Goal: Task Accomplishment & Management: Use online tool/utility

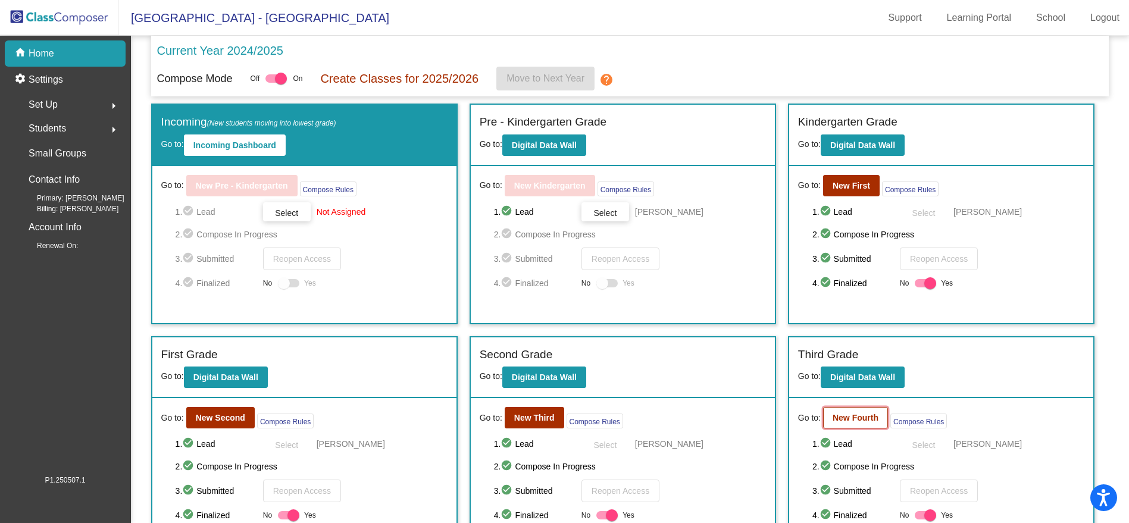
click at [858, 420] on button "New Fourth" at bounding box center [855, 417] width 65 height 21
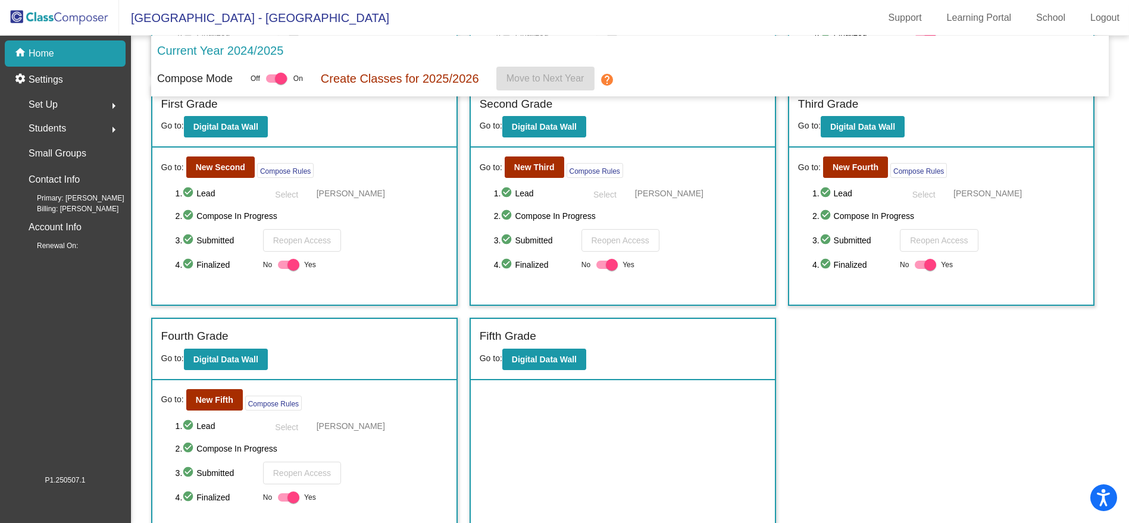
scroll to position [260, 0]
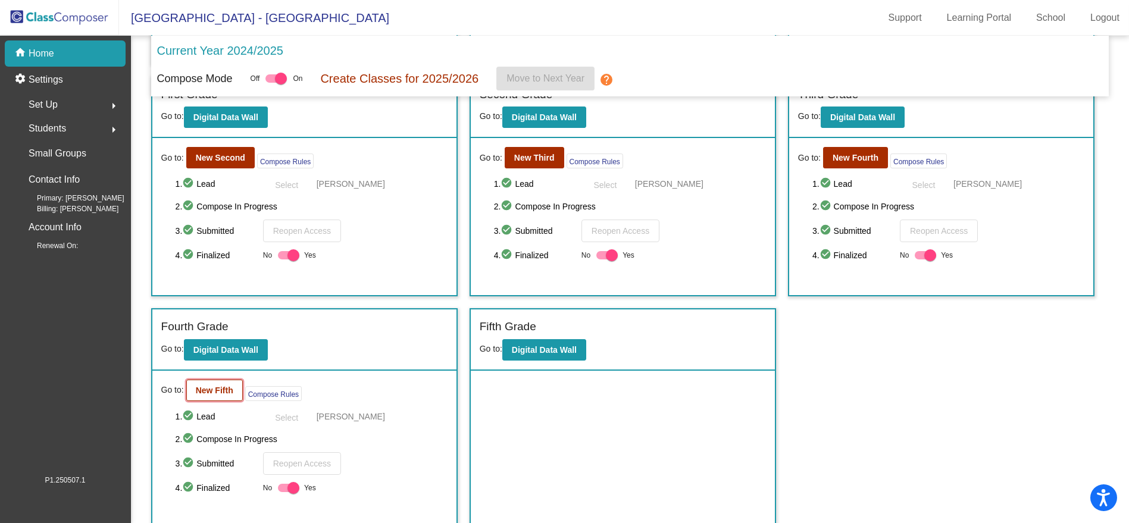
click at [231, 386] on b "New Fifth" at bounding box center [215, 391] width 38 height 10
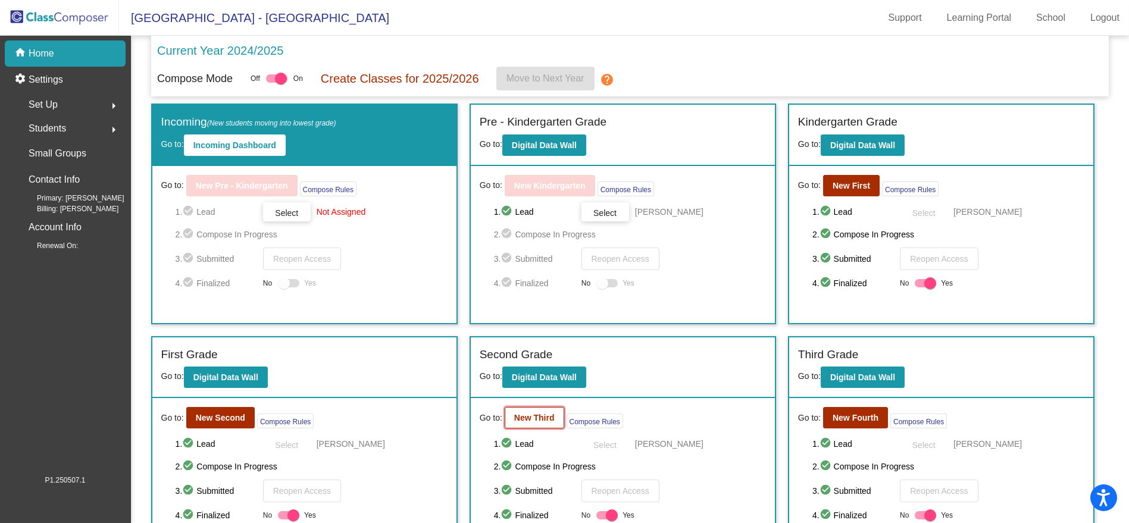
click at [539, 413] on b "New Third" at bounding box center [534, 418] width 40 height 10
click at [221, 417] on b "New Second" at bounding box center [220, 418] width 49 height 10
click at [836, 179] on button "New First" at bounding box center [851, 185] width 57 height 21
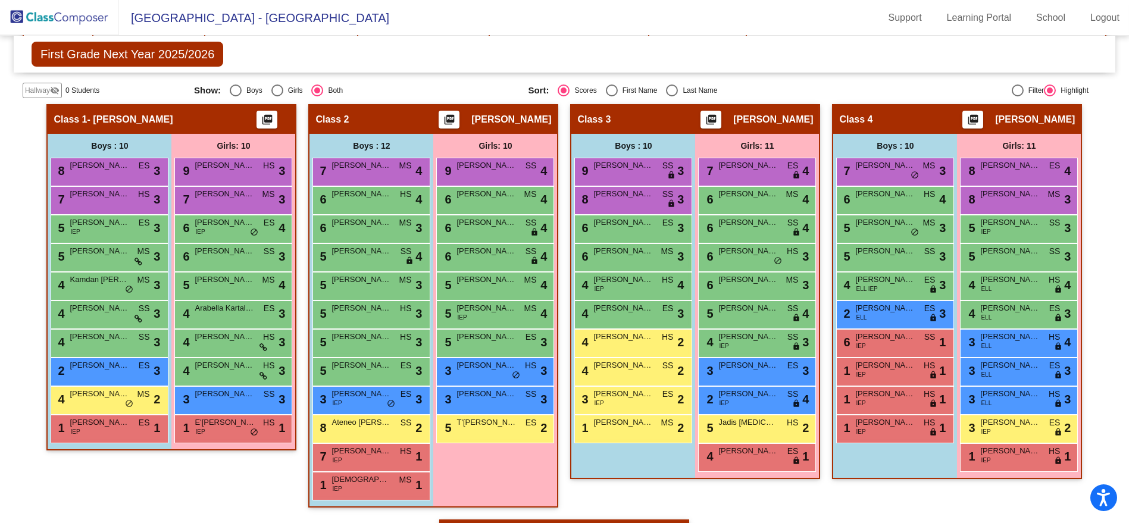
scroll to position [270, 0]
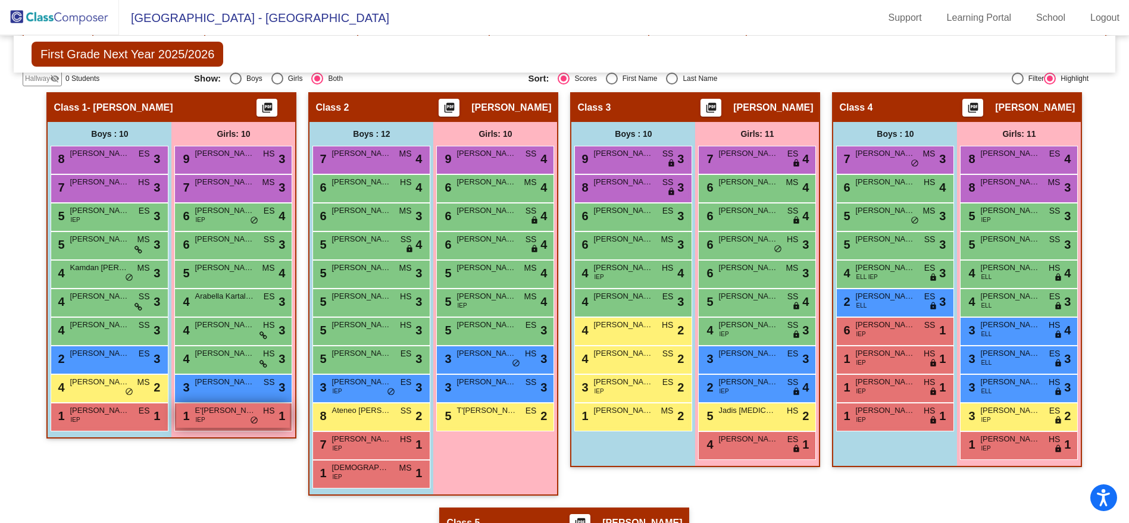
click at [250, 416] on span "do_not_disturb_alt" at bounding box center [254, 421] width 8 height 10
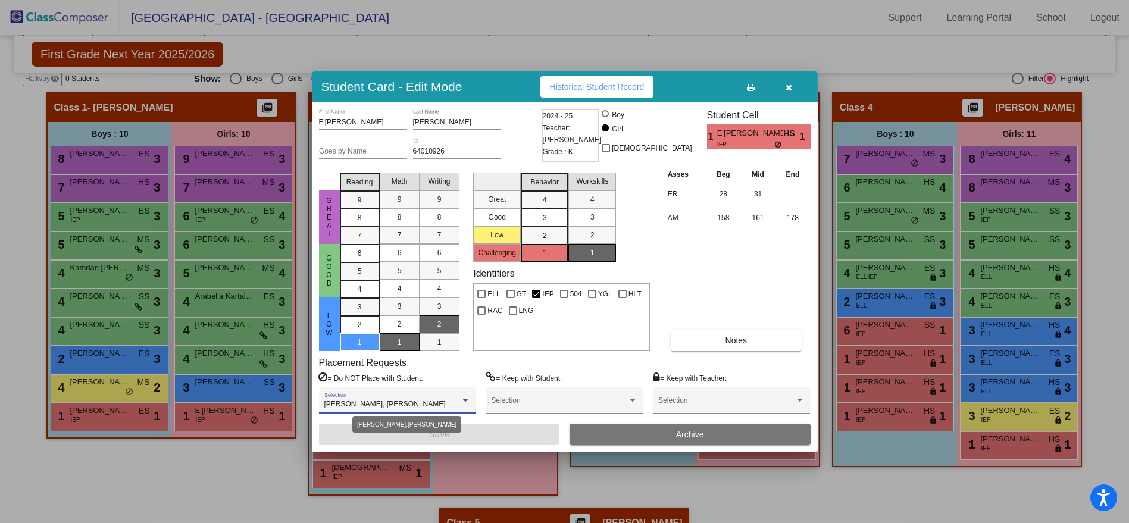
click at [464, 400] on div at bounding box center [466, 400] width 6 height 3
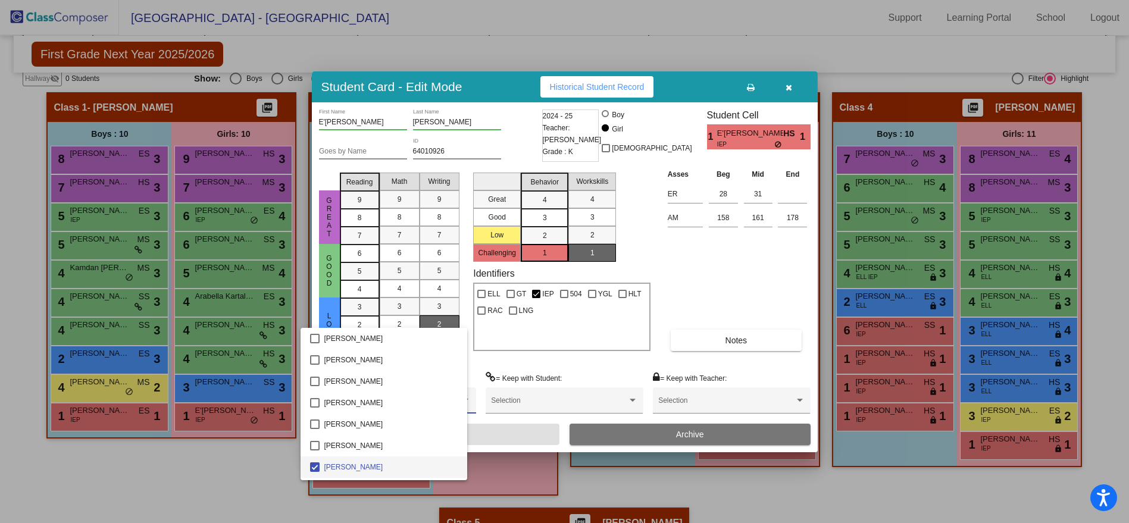
scroll to position [63, 0]
click at [787, 90] on div at bounding box center [564, 261] width 1129 height 523
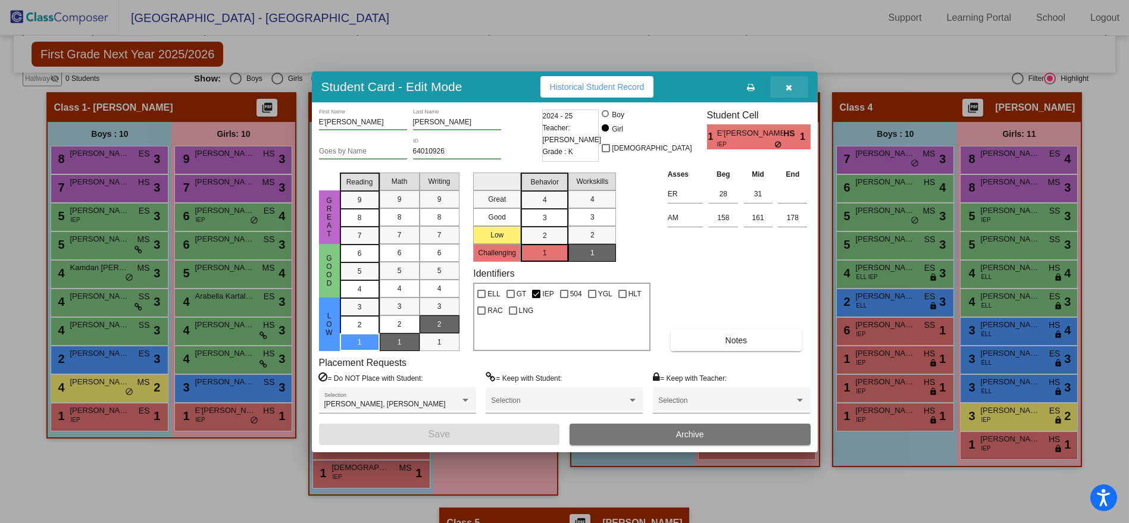
click at [790, 83] on icon "button" at bounding box center [789, 87] width 7 height 8
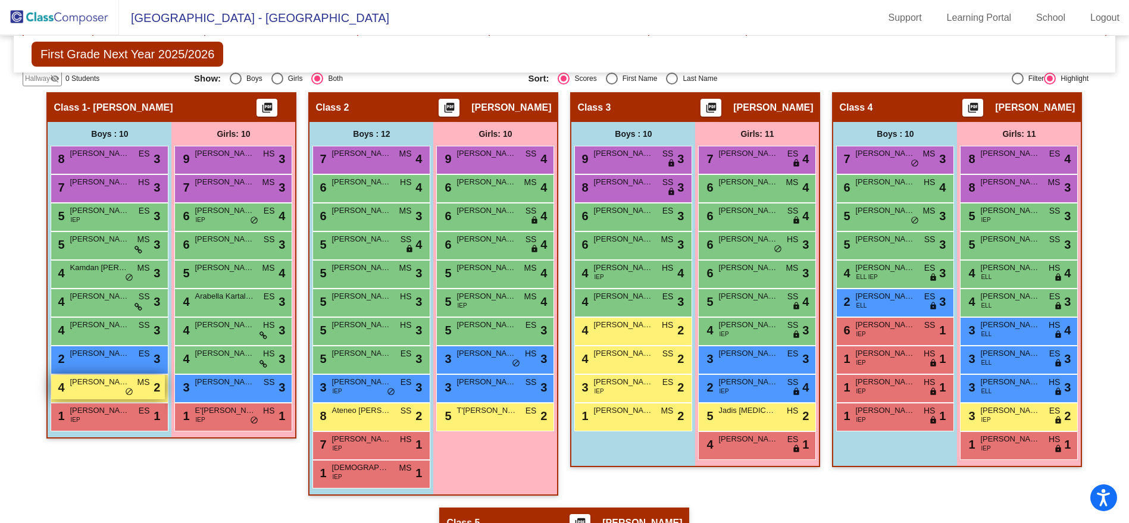
click at [126, 388] on span "do_not_disturb_alt" at bounding box center [129, 393] width 8 height 10
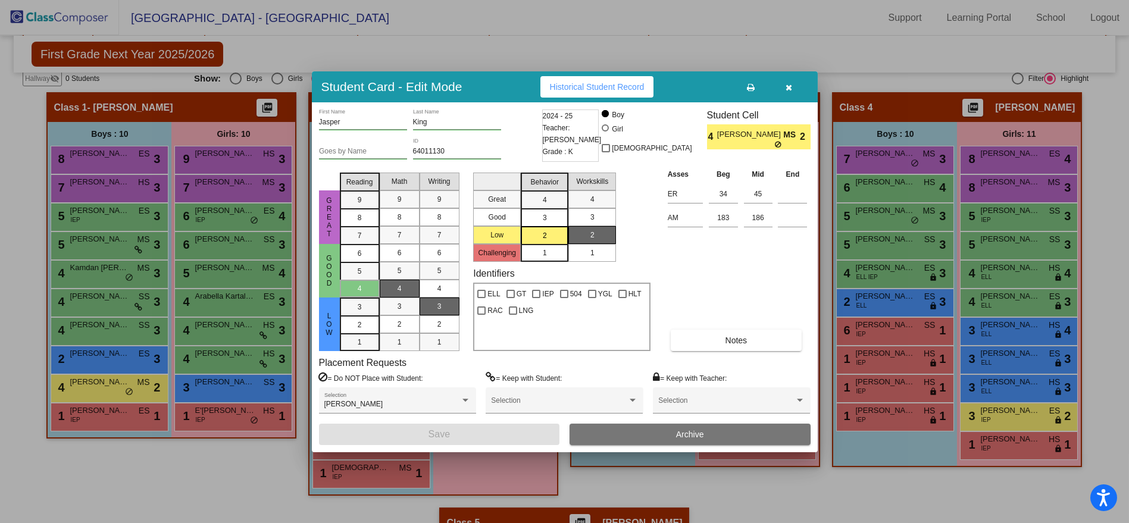
click at [794, 88] on button "button" at bounding box center [789, 86] width 38 height 21
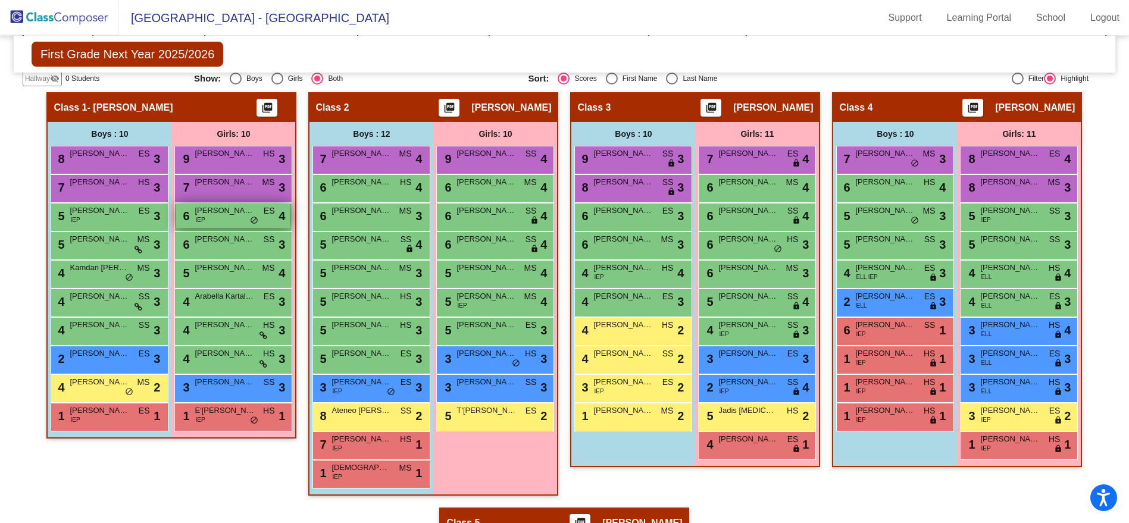
click at [253, 217] on span "do_not_disturb_alt" at bounding box center [254, 221] width 8 height 10
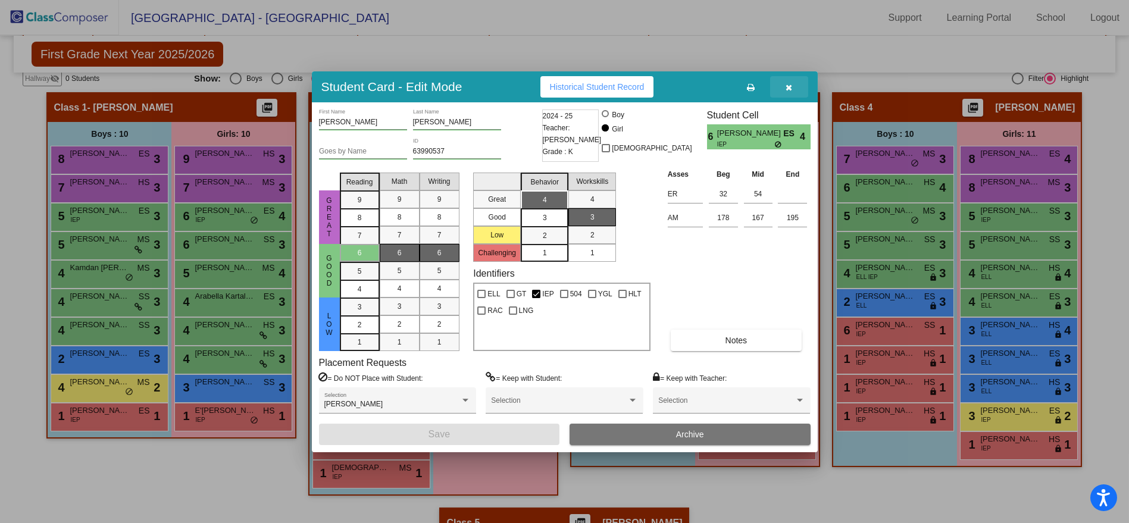
click at [789, 88] on icon "button" at bounding box center [789, 87] width 7 height 8
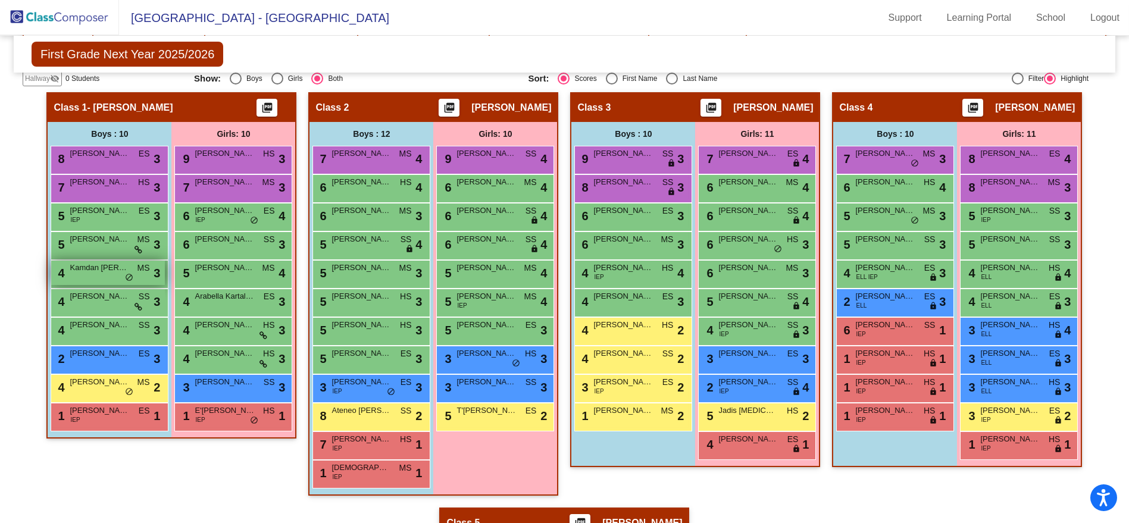
click at [121, 278] on div "4 Kamdan [PERSON_NAME] MS lock do_not_disturb_alt 3" at bounding box center [108, 273] width 114 height 24
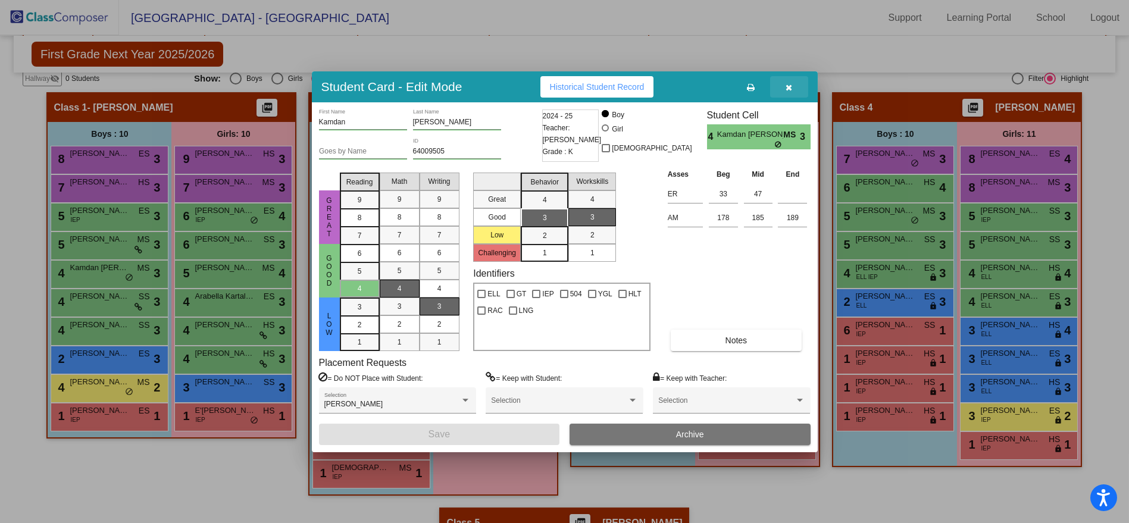
click at [795, 86] on button "button" at bounding box center [789, 86] width 38 height 21
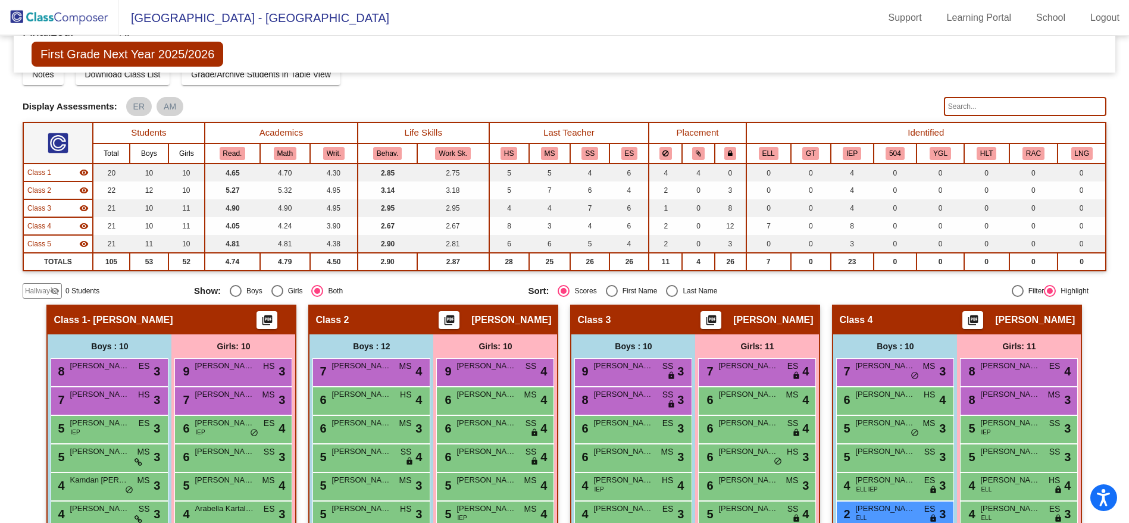
scroll to position [0, 0]
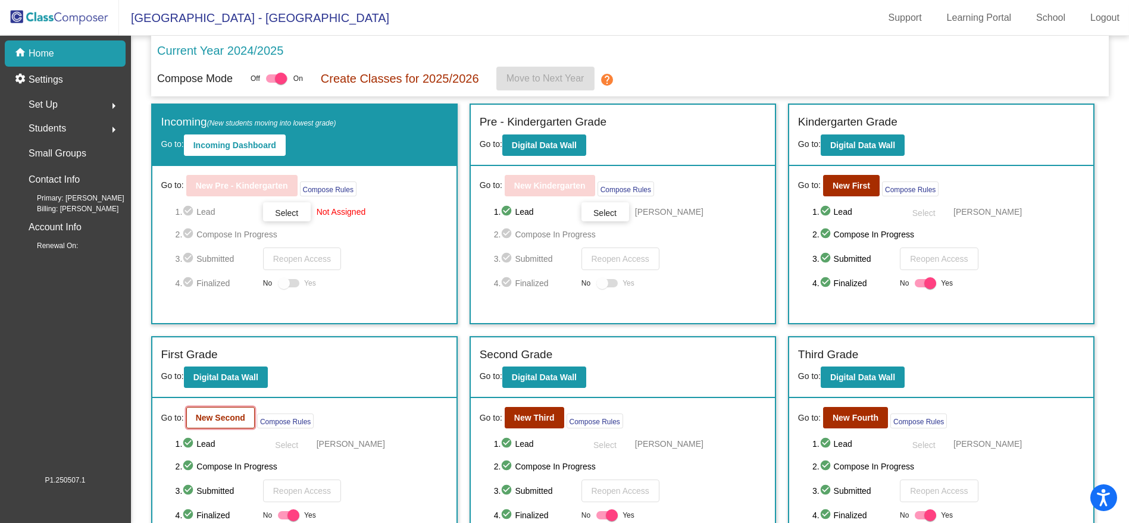
click at [209, 425] on button "New Second" at bounding box center [220, 417] width 68 height 21
click at [532, 416] on b "New Third" at bounding box center [534, 418] width 40 height 10
click at [866, 413] on b "New Fourth" at bounding box center [856, 418] width 46 height 10
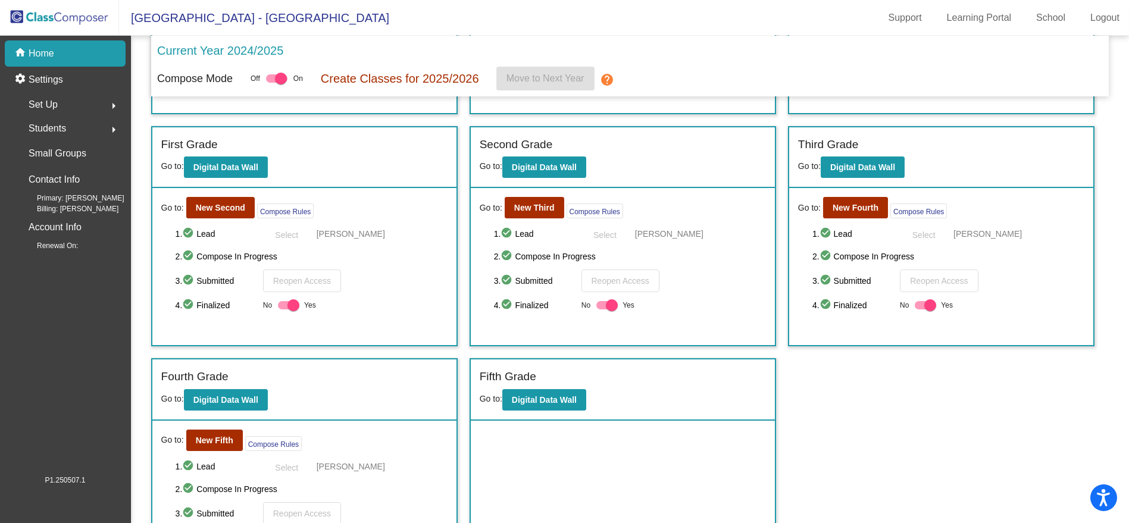
scroll to position [213, 0]
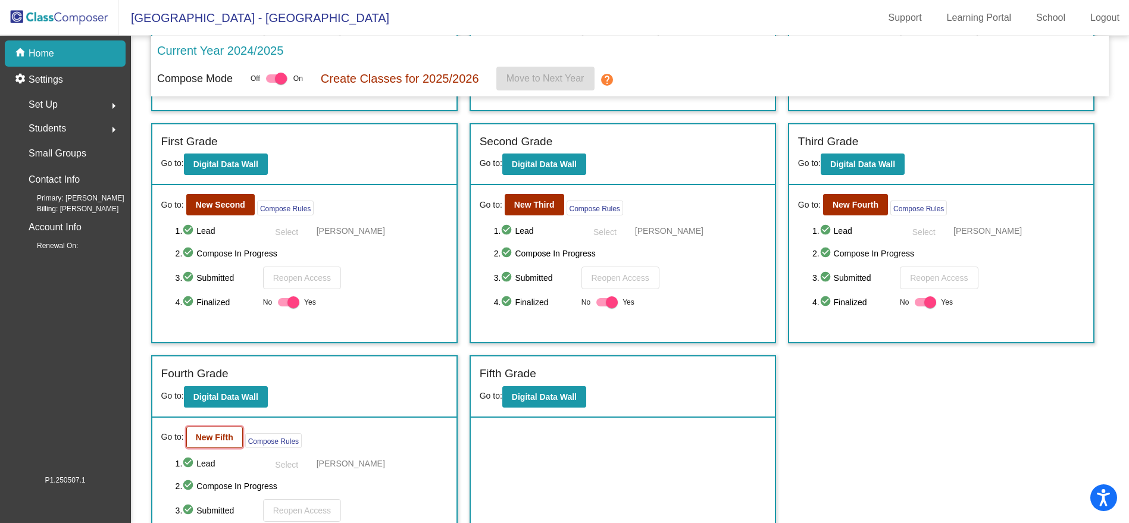
click at [215, 434] on b "New Fifth" at bounding box center [215, 438] width 38 height 10
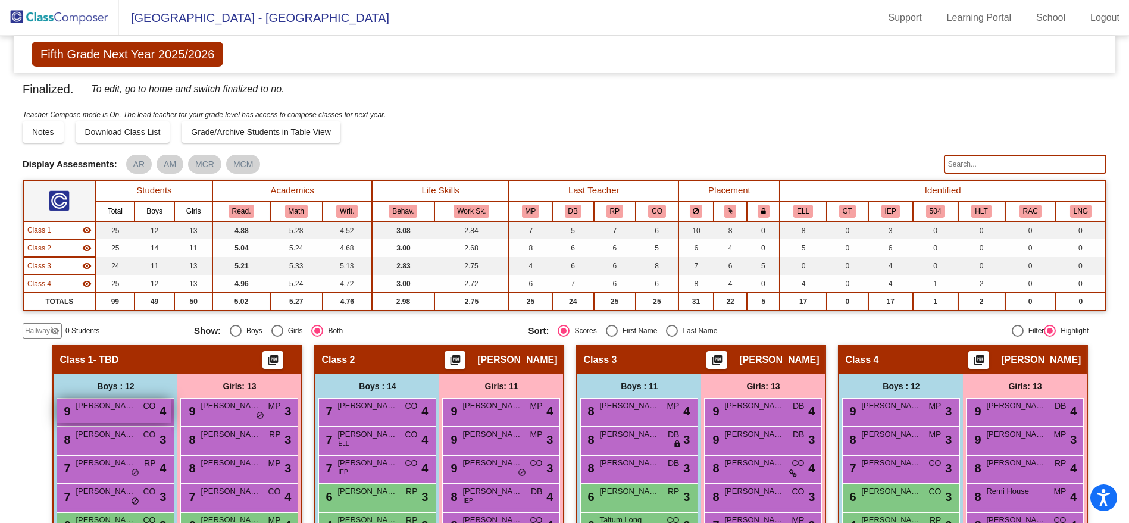
click at [136, 414] on div "9 [PERSON_NAME] CO lock do_not_disturb_alt 4" at bounding box center [114, 411] width 114 height 24
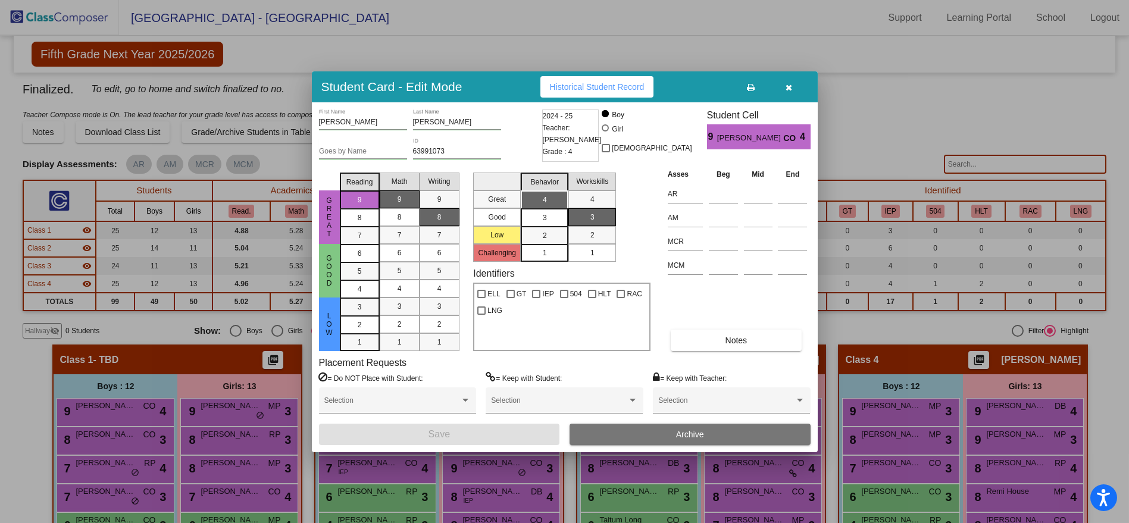
click at [795, 86] on button "button" at bounding box center [789, 86] width 38 height 21
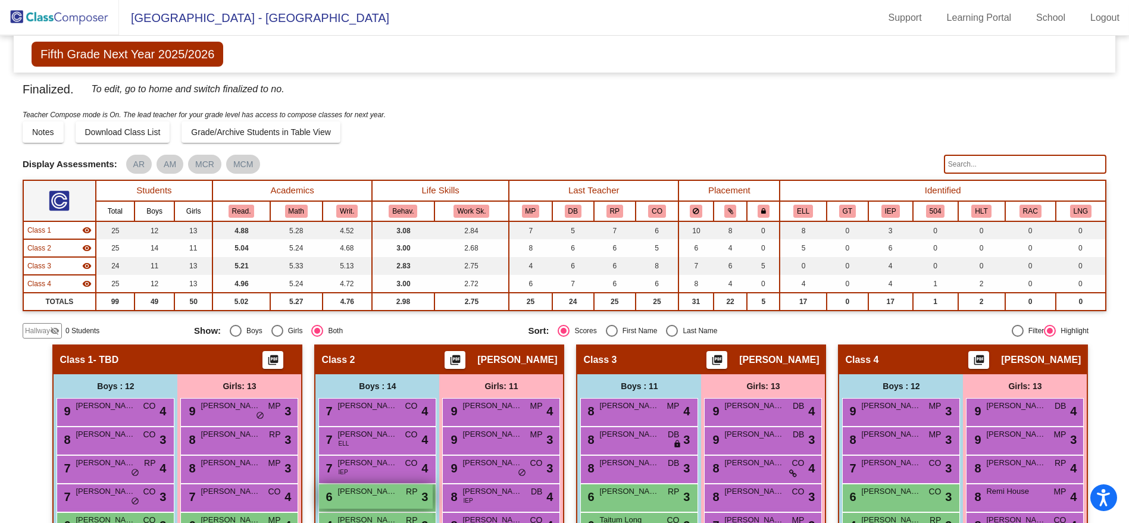
click at [398, 491] on div "6 [PERSON_NAME] [PERSON_NAME] lock do_not_disturb_alt 3" at bounding box center [376, 497] width 114 height 24
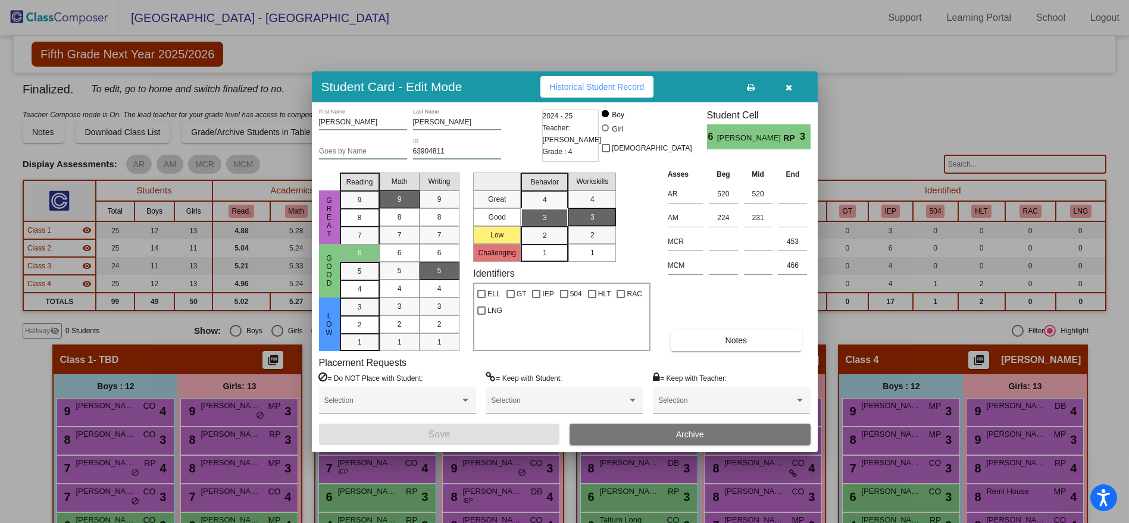
click at [789, 86] on icon "button" at bounding box center [789, 87] width 7 height 8
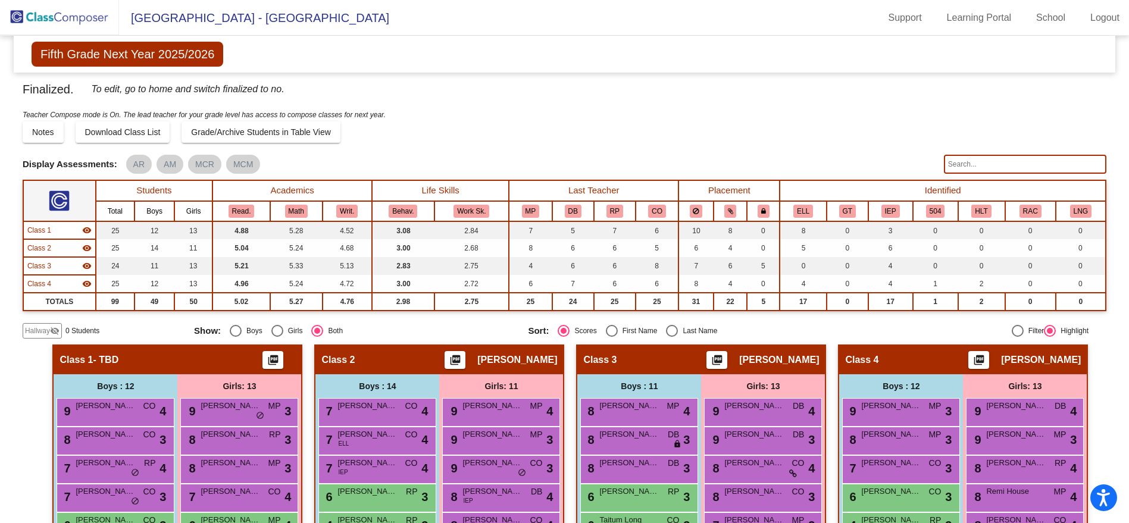
drag, startPoint x: 1117, startPoint y: 192, endPoint x: 1119, endPoint y: 278, distance: 85.7
click at [1119, 278] on mat-sidenav-content "Fifth Grade Next Year 2025/2026 Edit Composition Off On Incoming Digital Data W…" at bounding box center [564, 280] width 1129 height 488
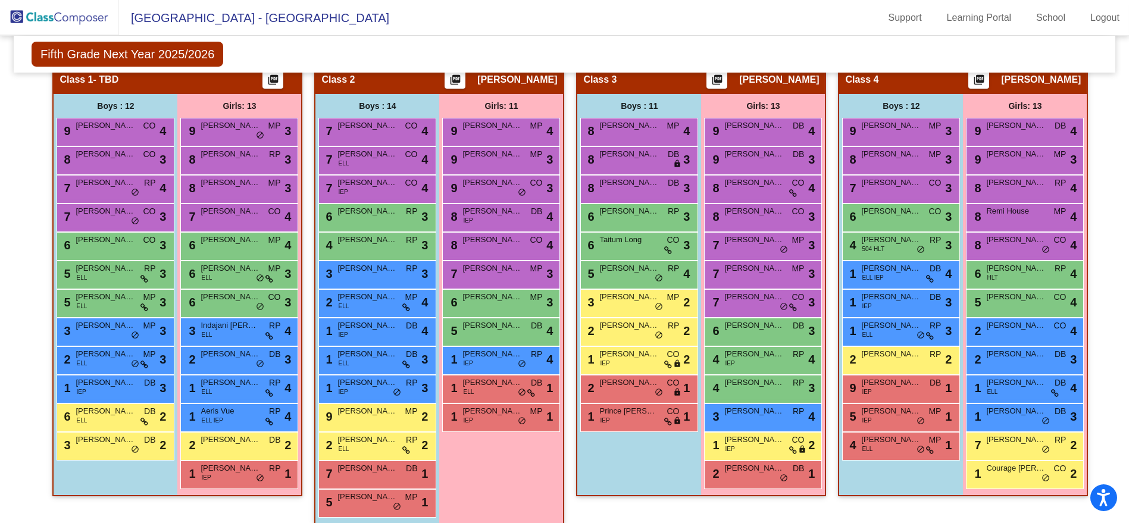
scroll to position [291, 0]
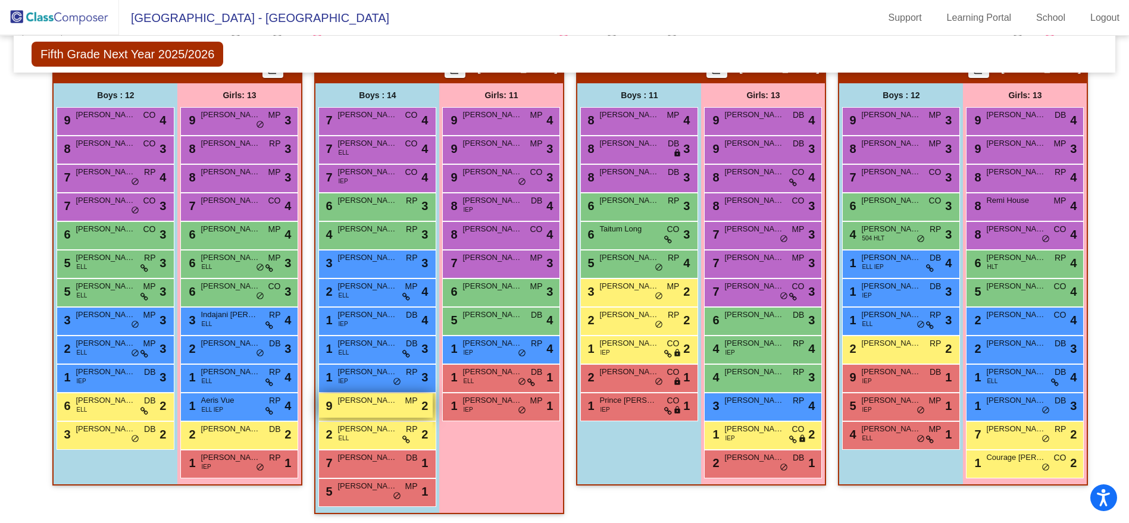
click at [375, 401] on span "[PERSON_NAME]" at bounding box center [368, 401] width 60 height 12
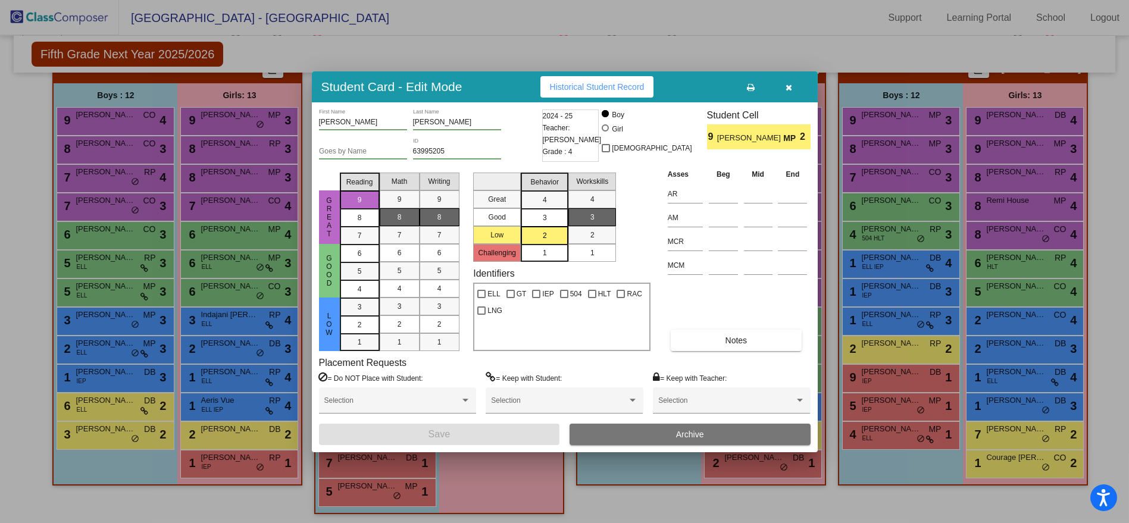
click at [792, 83] on button "button" at bounding box center [789, 86] width 38 height 21
